Goal: Browse casually: Explore the website without a specific task or goal

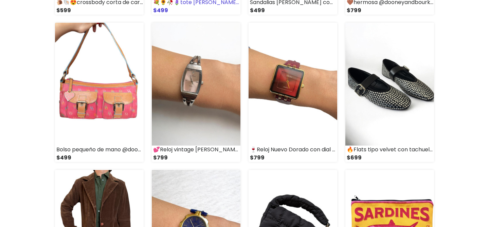
scroll to position [665, 0]
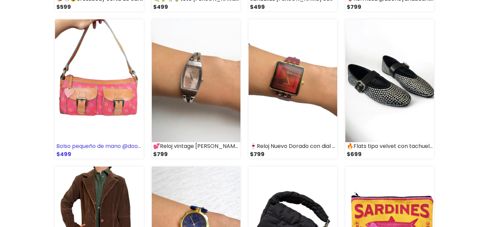
click at [120, 115] on img at bounding box center [99, 80] width 89 height 123
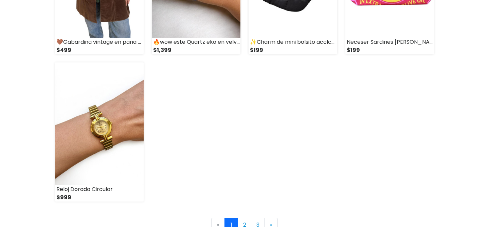
scroll to position [994, 0]
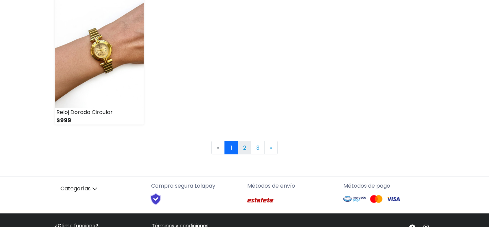
click at [241, 149] on link "2" at bounding box center [245, 148] width 14 height 14
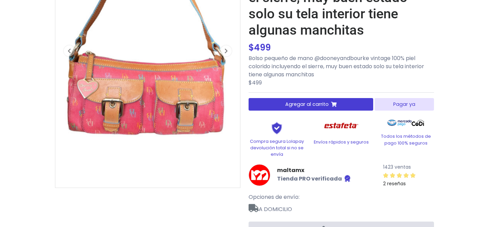
scroll to position [110, 0]
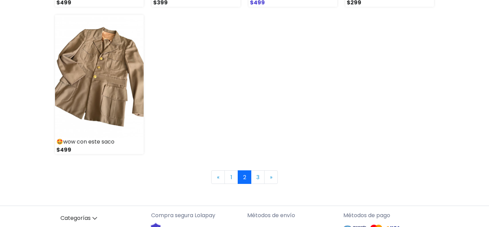
scroll to position [975, 0]
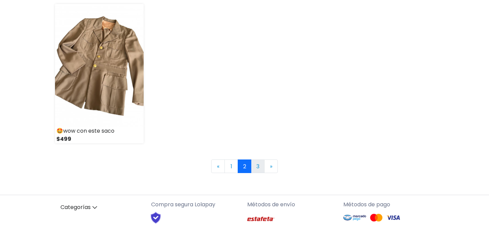
click at [260, 166] on link "3" at bounding box center [258, 167] width 14 height 14
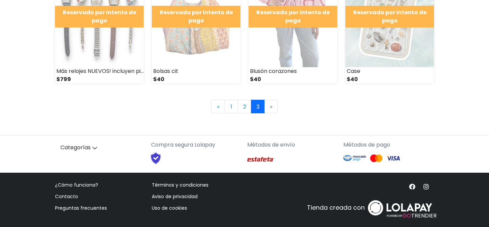
scroll to position [448, 0]
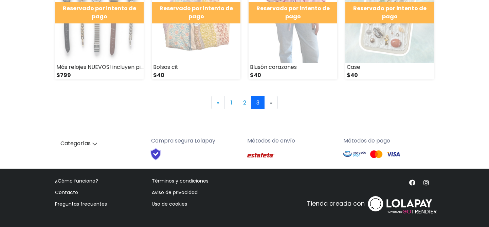
click at [271, 101] on li "» Next" at bounding box center [271, 103] width 13 height 14
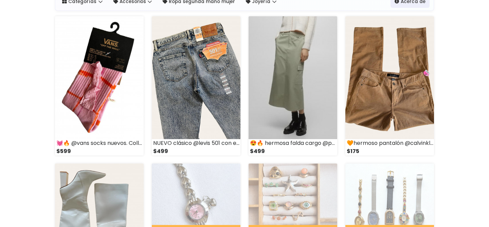
scroll to position [0, 0]
